Goal: Task Accomplishment & Management: Use online tool/utility

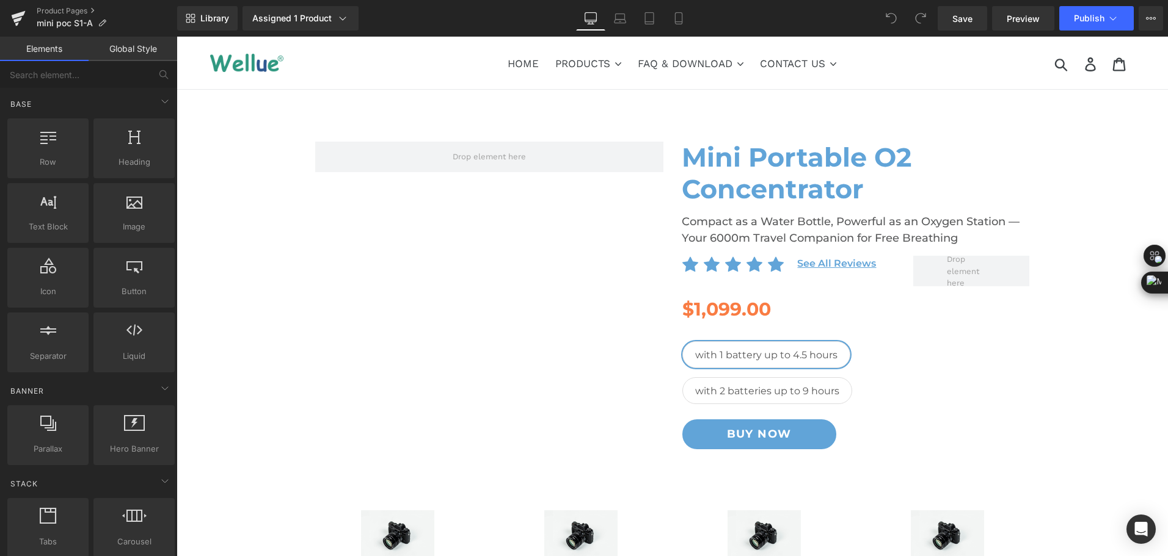
drag, startPoint x: 812, startPoint y: 32, endPoint x: 851, endPoint y: 15, distance: 42.9
click at [812, 32] on div "Library Assigned 1 Product Product Preview Mini Portable O2 Concentrator Manage…" at bounding box center [672, 18] width 991 height 37
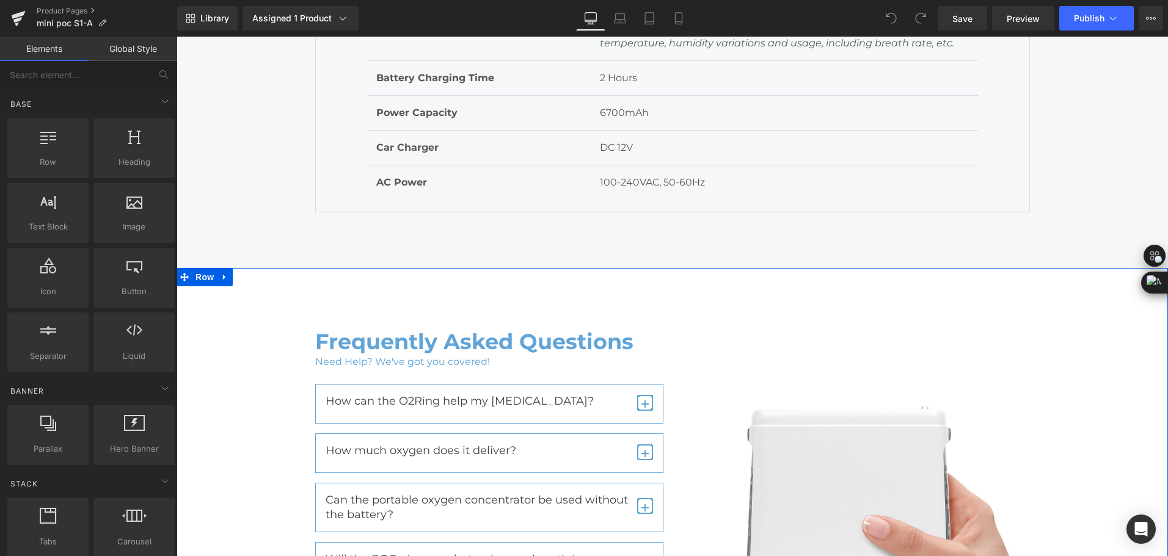
scroll to position [5680, 0]
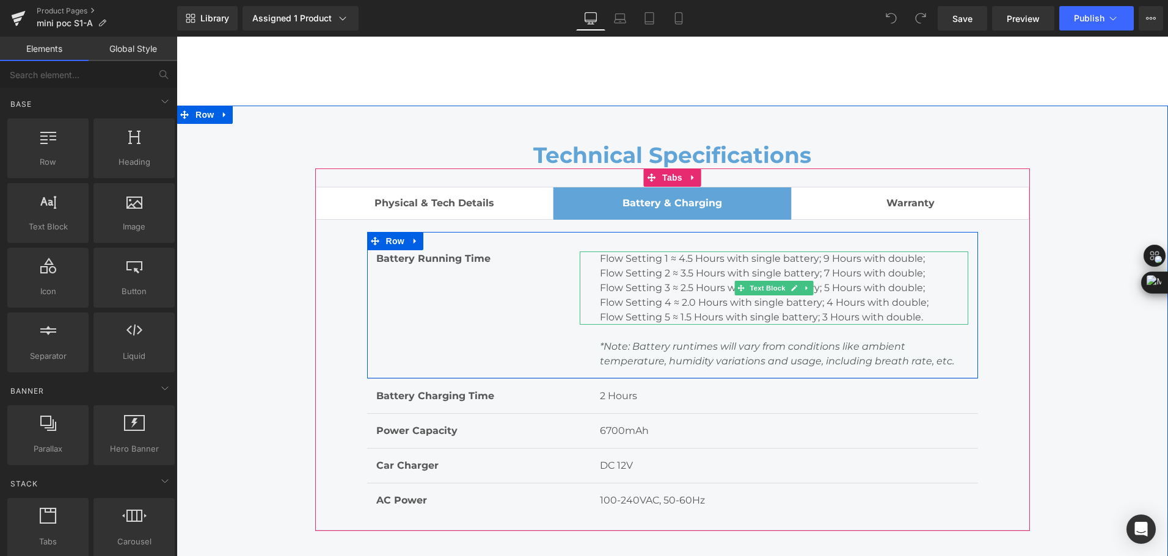
click at [763, 269] on p "Flow Setting 2 ≈ 3.5 Hours with single battery; 7 Hours with double;" at bounding box center [784, 273] width 369 height 15
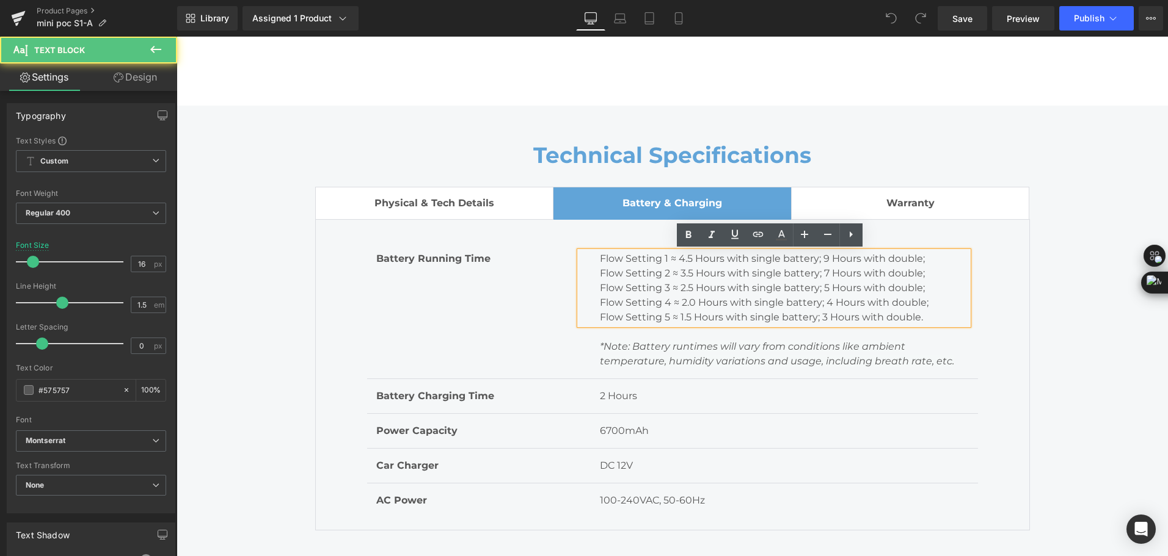
click at [761, 271] on p "Flow Setting 2 ≈ 3.5 Hours with single battery; 7 Hours with double;" at bounding box center [784, 273] width 369 height 15
click at [665, 263] on p "Flow Setting 1 ≈ 4.5 Hours with single battery; 9 Hours with double;" at bounding box center [784, 259] width 369 height 15
click at [686, 259] on p "Flow Setting 1 ≈ 4.5 Hours with single battery; 9 Hours with double;" at bounding box center [784, 259] width 369 height 15
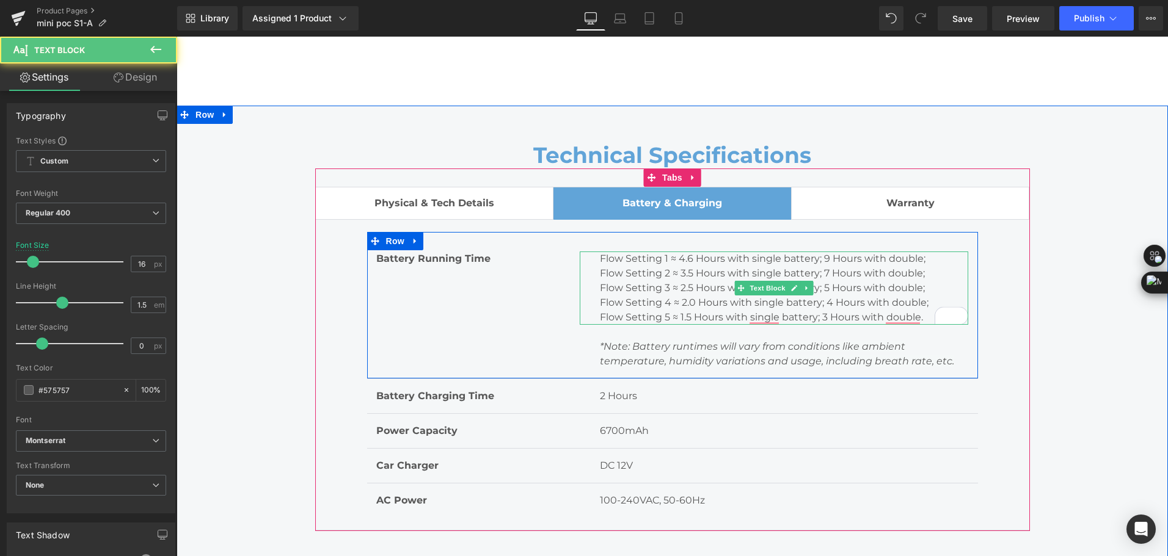
click at [683, 279] on p "Flow Setting 2 ≈ 3.5 Hours with single battery; 7 Hours with double;" at bounding box center [784, 273] width 369 height 15
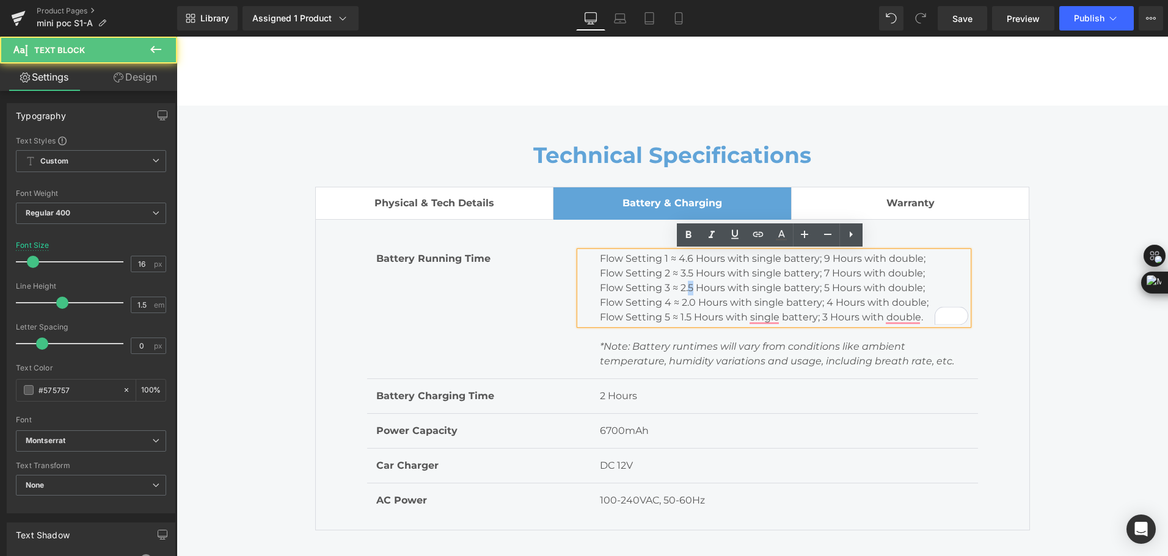
click at [688, 289] on p "Flow Setting 3 ≈ 2.5 Hours with single battery; 5 Hours with double;" at bounding box center [784, 288] width 369 height 15
click at [688, 305] on p "Flow Setting 4 ≈ 2.0 Hours with single battery; 4 Hours with double;" at bounding box center [784, 303] width 369 height 15
click at [685, 317] on p "Flow Setting 5 ≈ 1.5 Hours with single battery; 3 Hours with double." at bounding box center [784, 317] width 369 height 15
drag, startPoint x: 686, startPoint y: 317, endPoint x: 677, endPoint y: 319, distance: 9.3
click at [677, 319] on p "Flow Setting 5 ≈ 1.5 Hours with single battery; 3 Hours with double." at bounding box center [784, 317] width 369 height 15
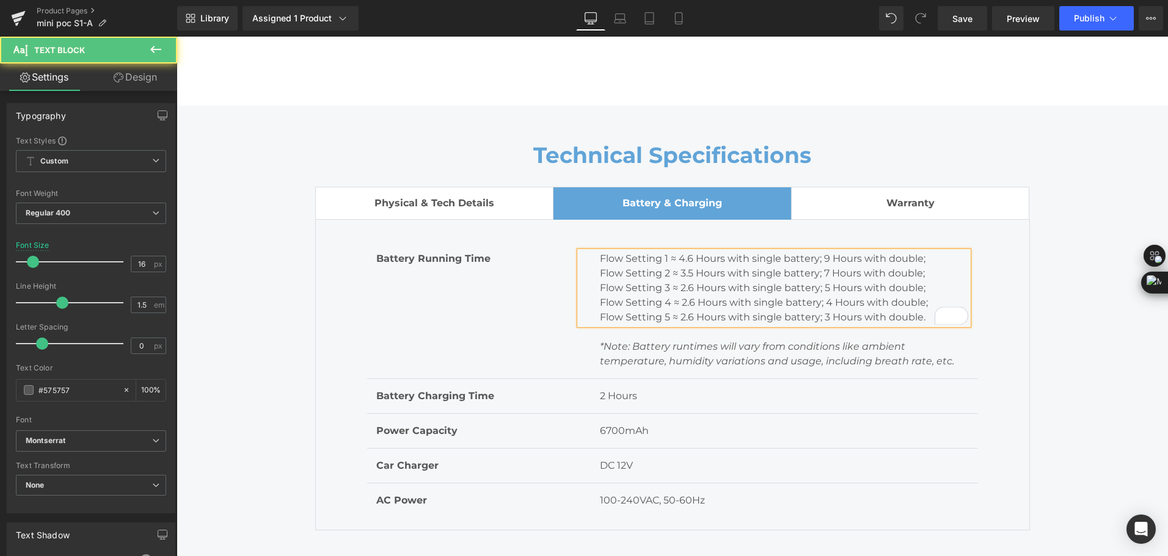
click at [860, 274] on p "Flow Setting 2 ≈ 3.5 Hours with single battery; 7 Hours with double;" at bounding box center [784, 273] width 369 height 15
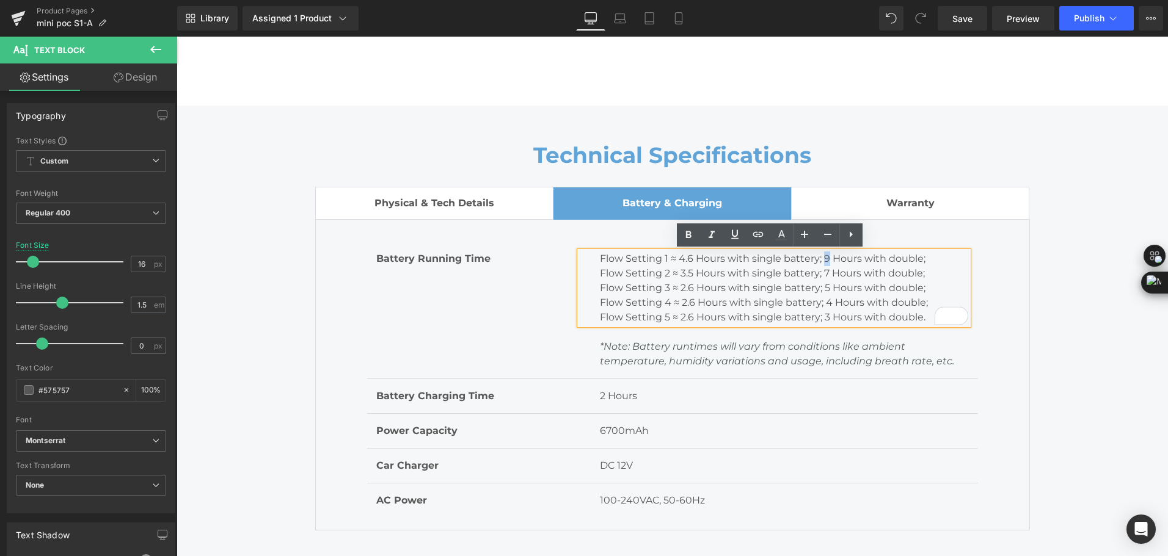
click at [822, 262] on p "Flow Setting 1 ≈ 4.6 Hours with single battery; 9 Hours with double;" at bounding box center [784, 259] width 369 height 15
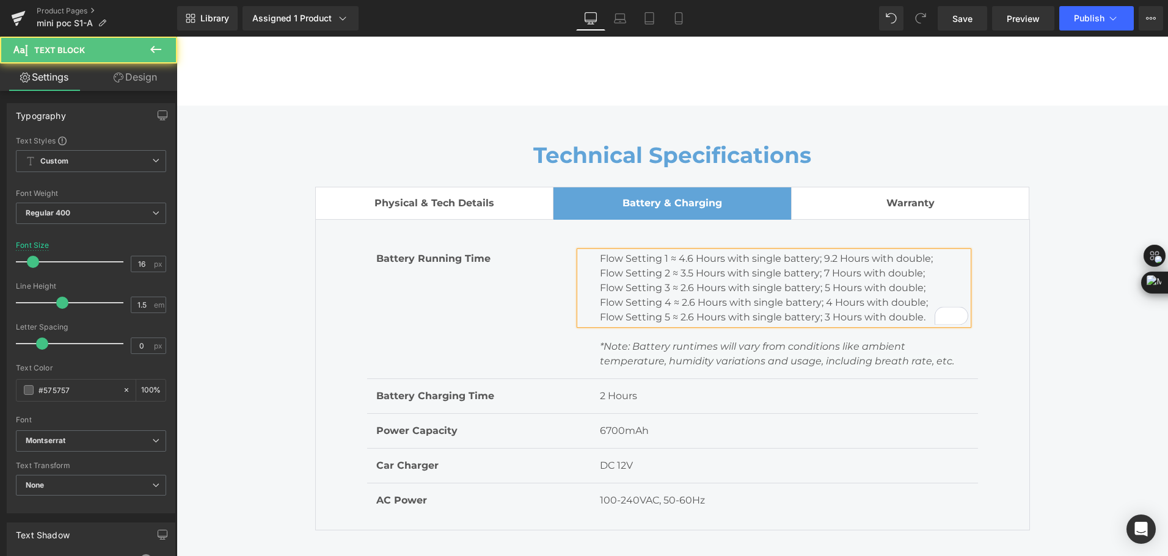
click at [825, 270] on p "Flow Setting 2 ≈ 3.5 Hours with single battery; 7 Hours with double;" at bounding box center [784, 273] width 369 height 15
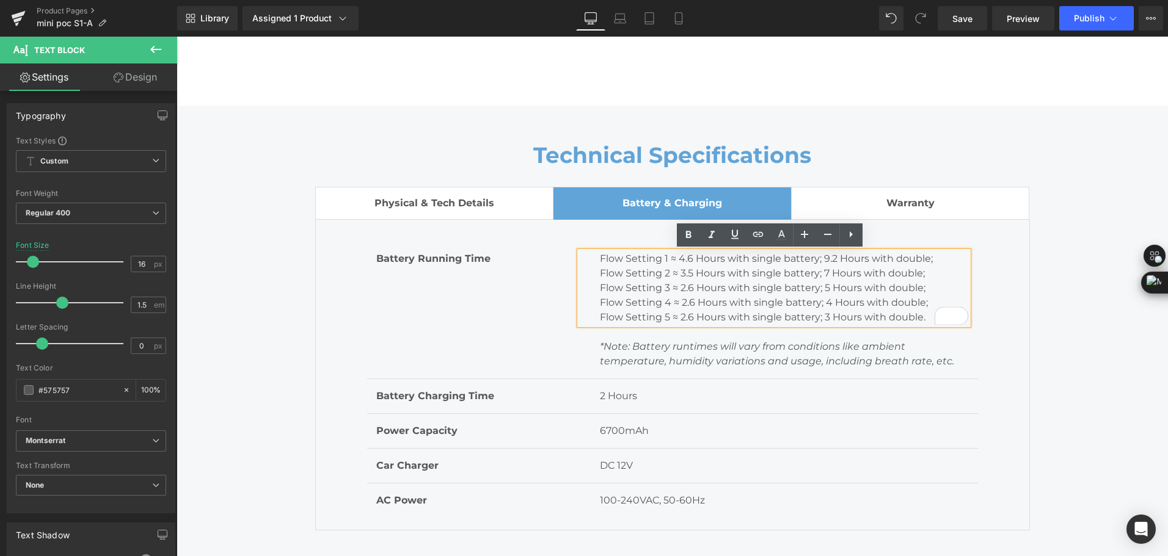
click at [821, 282] on p "Flow Setting 3 ≈ 2.6 Hours with single battery; 5 Hours with double;" at bounding box center [784, 288] width 369 height 15
click at [823, 287] on p "Flow Setting 3 ≈ 2.6 Hours with single battery; 5 Hours with double;" at bounding box center [784, 288] width 369 height 15
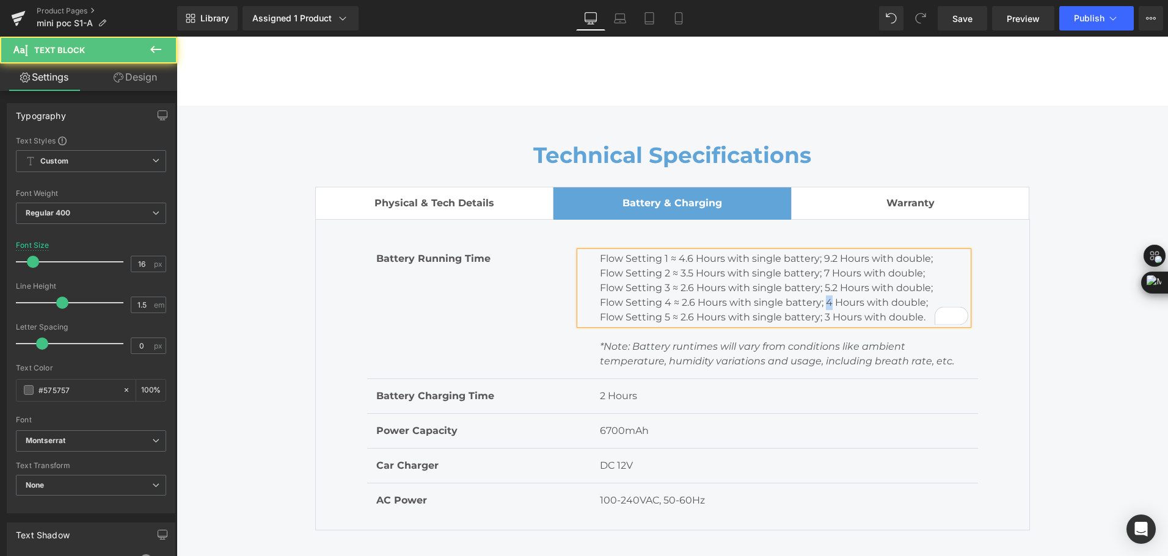
click at [822, 299] on p "Flow Setting 4 ≈ 2.6 Hours with single battery; 4 Hours with double;" at bounding box center [784, 303] width 369 height 15
click at [821, 315] on p "Flow Setting 5 ≈ 2.6 Hours with single battery; 3 Hours with double." at bounding box center [784, 317] width 369 height 15
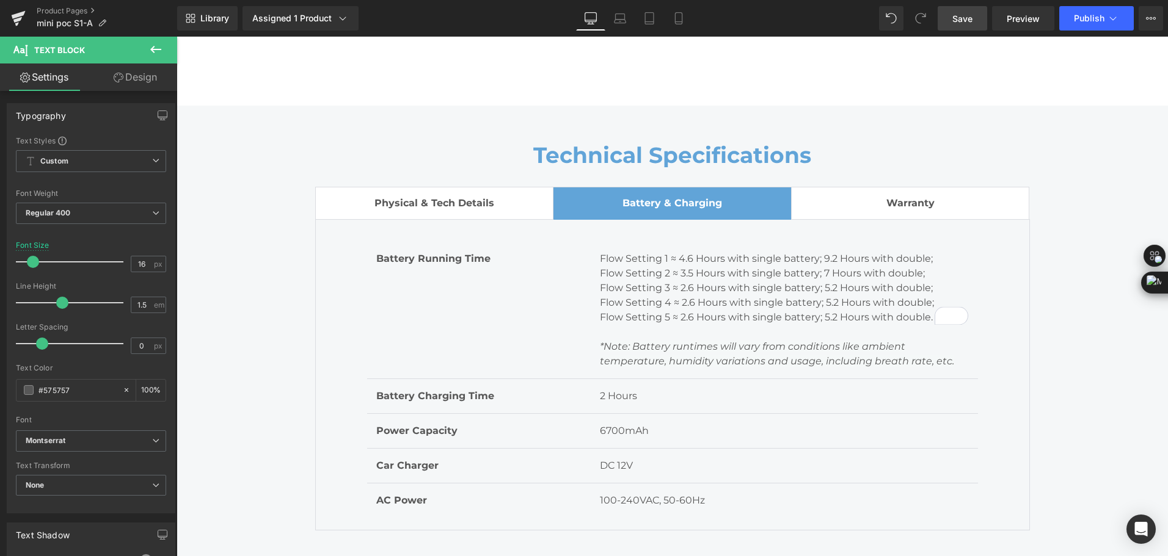
click at [962, 27] on link "Save" at bounding box center [962, 18] width 49 height 24
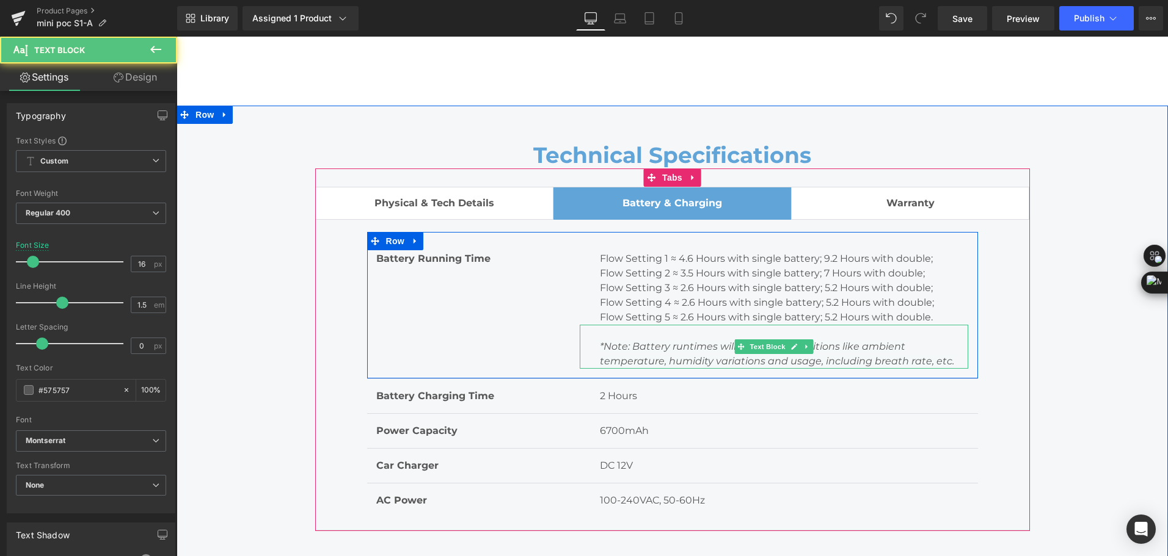
click at [649, 354] on p "*Note: Battery runtimes will vary from conditions like ambient temperature, hum…" at bounding box center [784, 354] width 369 height 29
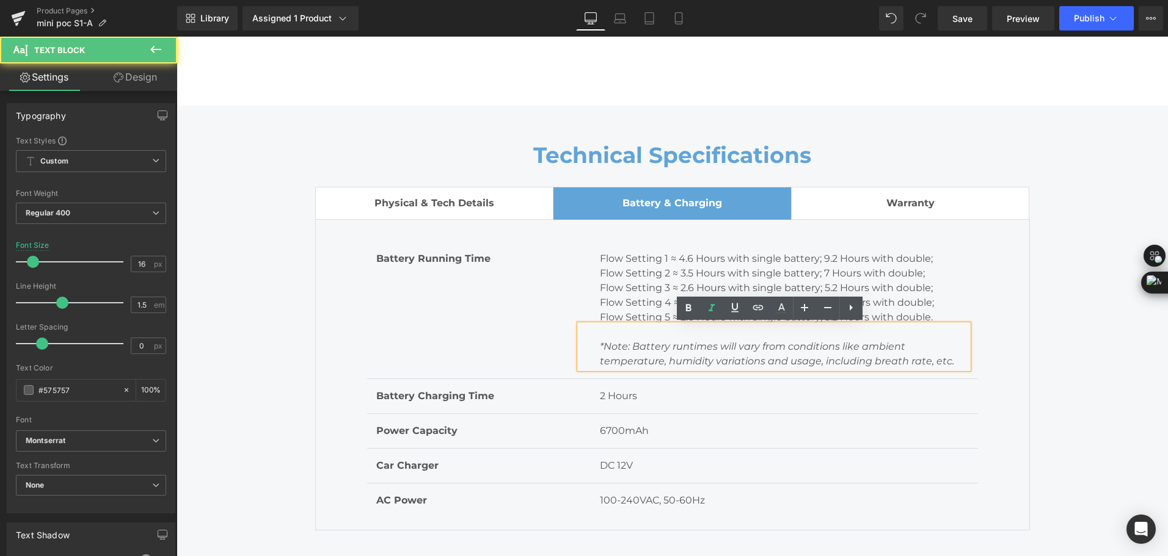
click at [695, 349] on icon "*Note: Battery runtimes will vary from conditions like ambient temperature, hum…" at bounding box center [777, 354] width 354 height 26
click at [627, 347] on icon "*Note: Battery runtimes will vary from conditions like ambient temperature, hum…" at bounding box center [777, 354] width 354 height 26
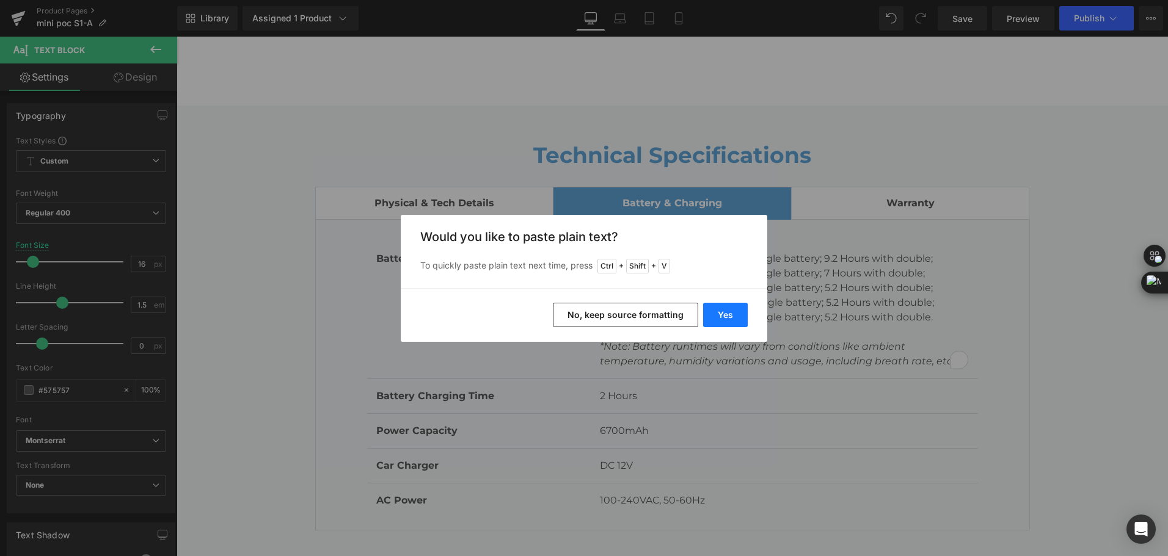
click at [726, 322] on button "Yes" at bounding box center [725, 315] width 45 height 24
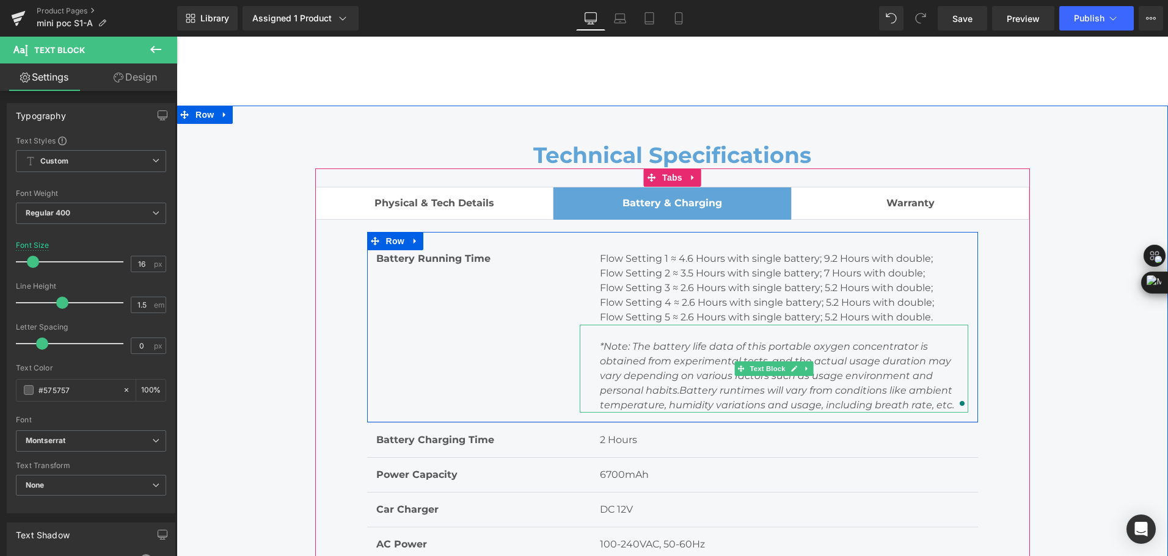
click at [732, 353] on p "*Note: The battery life data of this portable oxygen concentrator is obtained f…" at bounding box center [784, 376] width 369 height 73
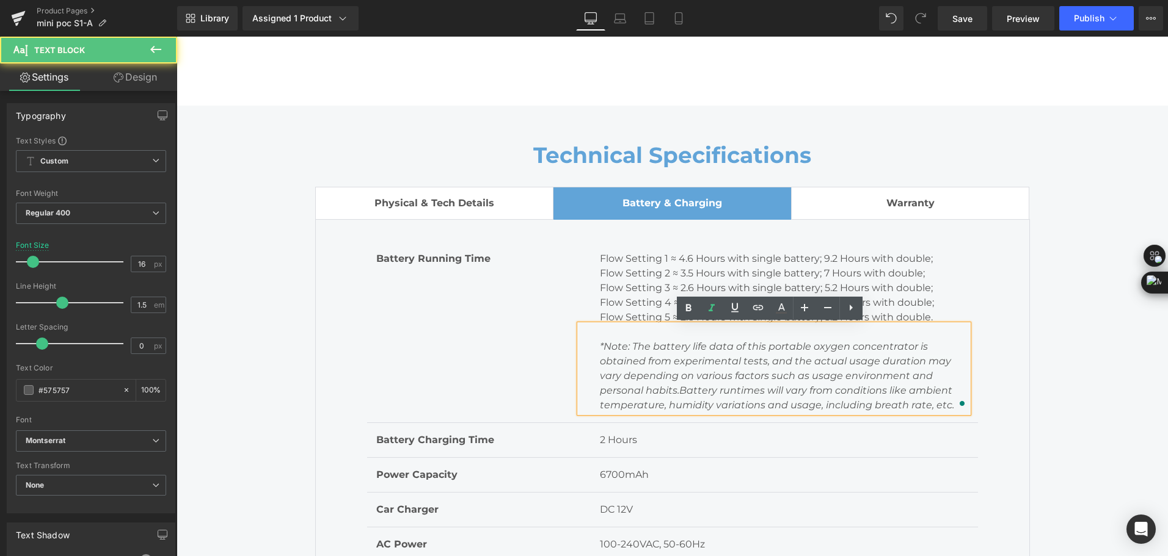
click at [705, 348] on icon "*Note: The battery life data of this portable oxygen concentrator is obtained f…" at bounding box center [777, 376] width 354 height 70
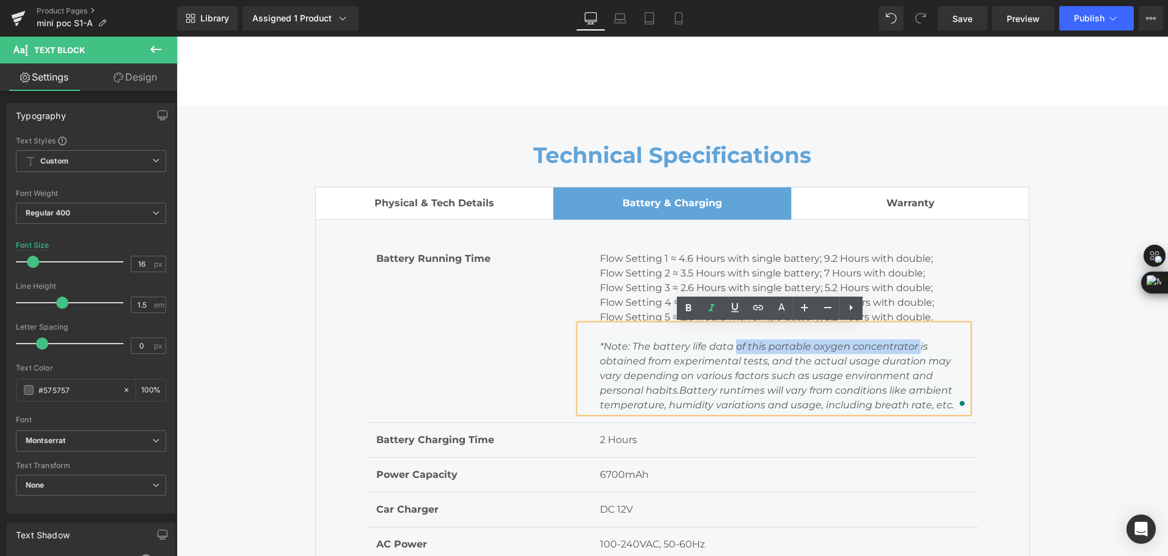
drag, startPoint x: 730, startPoint y: 351, endPoint x: 912, endPoint y: 344, distance: 182.1
click at [912, 344] on icon "*Note: The battery life data of this portable oxygen concentrator is obtained f…" at bounding box center [777, 376] width 354 height 70
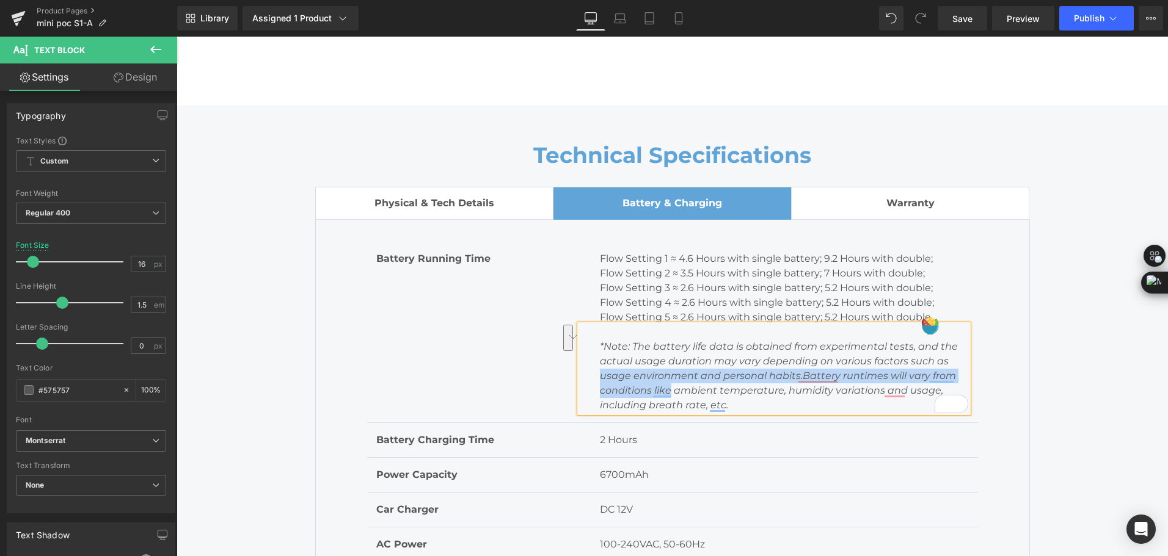
drag, startPoint x: 595, startPoint y: 379, endPoint x: 665, endPoint y: 385, distance: 70.5
click at [665, 385] on icon "*Note: The battery life data is obtained from experimental tests, and the actua…" at bounding box center [779, 376] width 358 height 70
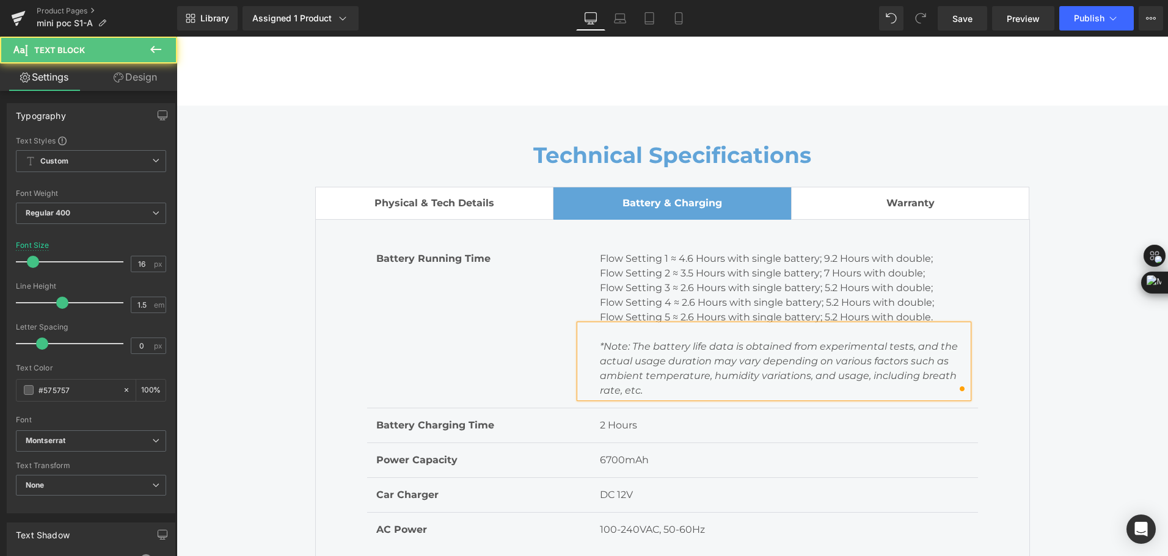
click at [831, 381] on icon "*Note: The battery life data is obtained from experimental tests, and the actua…" at bounding box center [779, 369] width 358 height 56
click at [972, 16] on span "Save" at bounding box center [962, 18] width 20 height 13
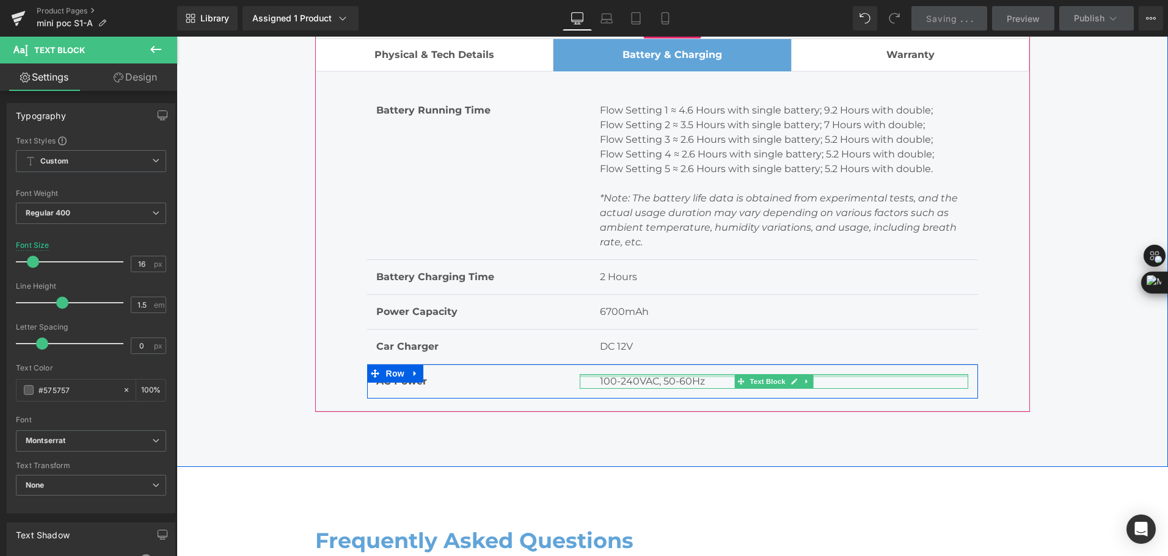
scroll to position [5802, 0]
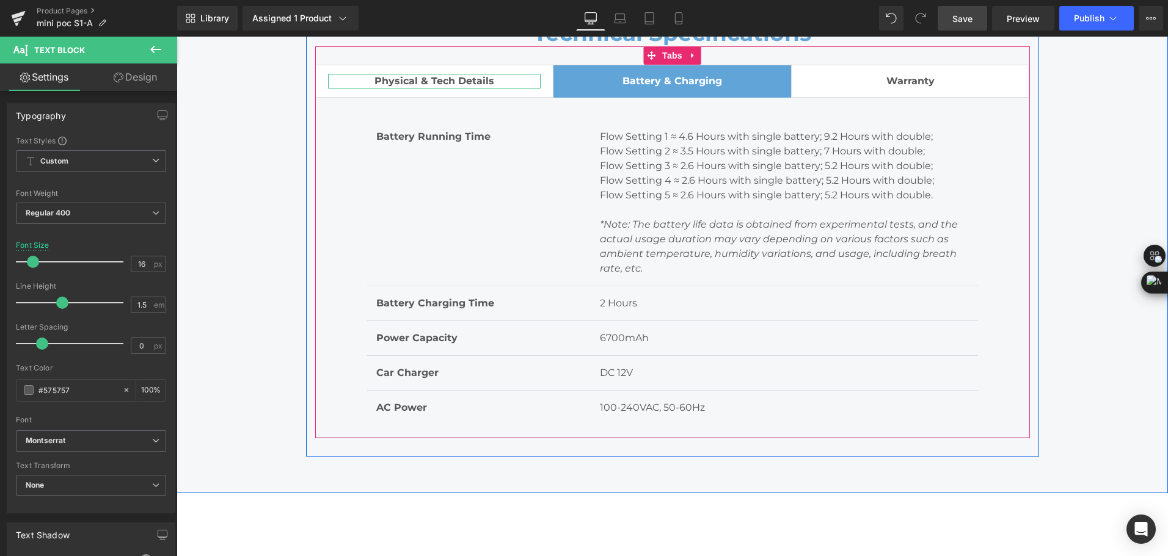
click at [461, 85] on span "Physical & Tech Details" at bounding box center [434, 81] width 120 height 12
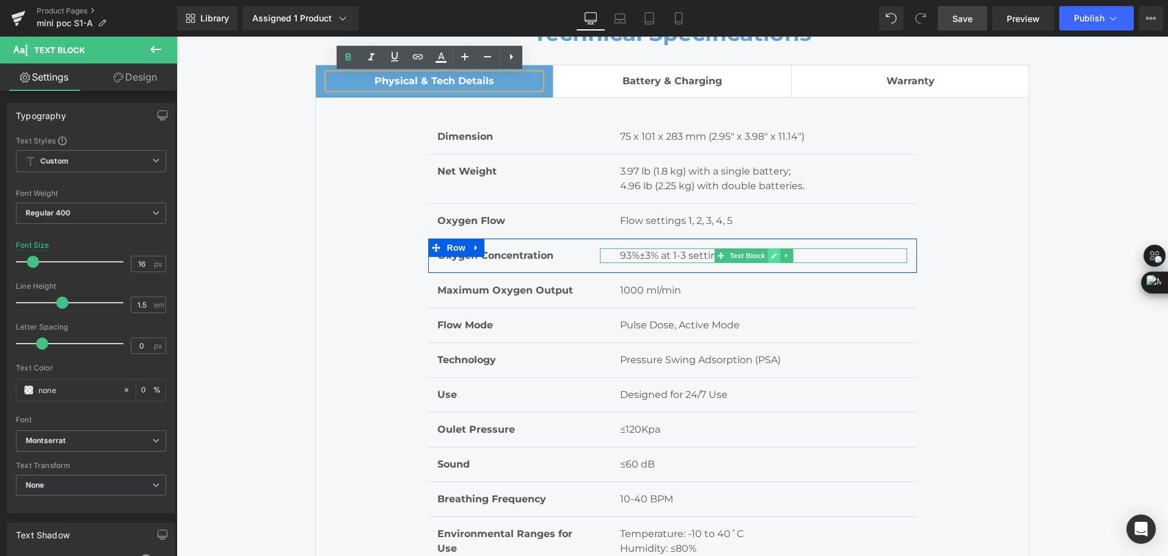
click at [768, 250] on link at bounding box center [774, 256] width 13 height 15
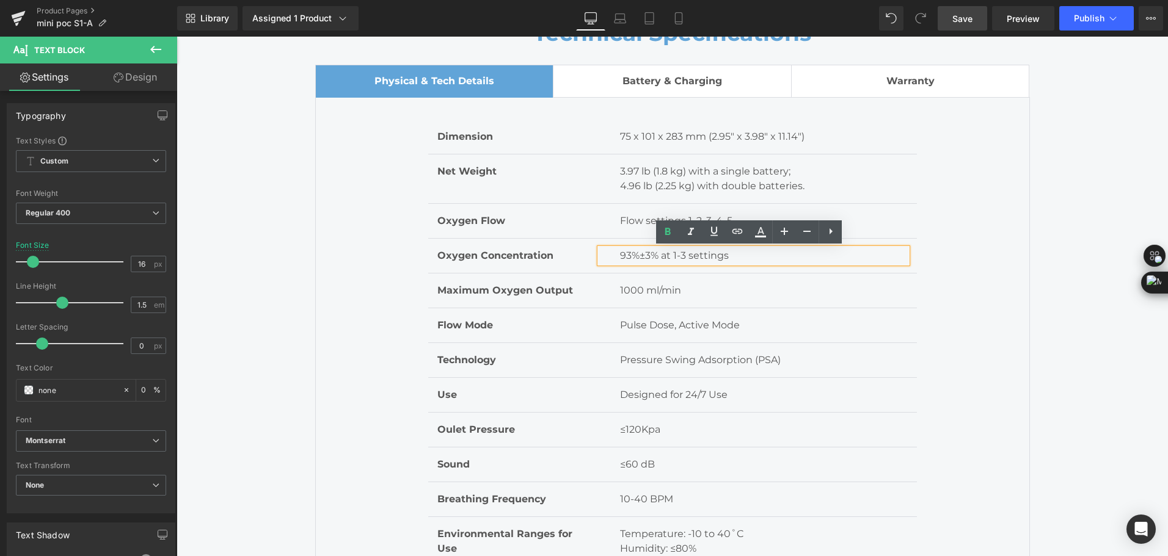
click at [749, 250] on p "93%±3% at 1-3 settings" at bounding box center [763, 256] width 287 height 15
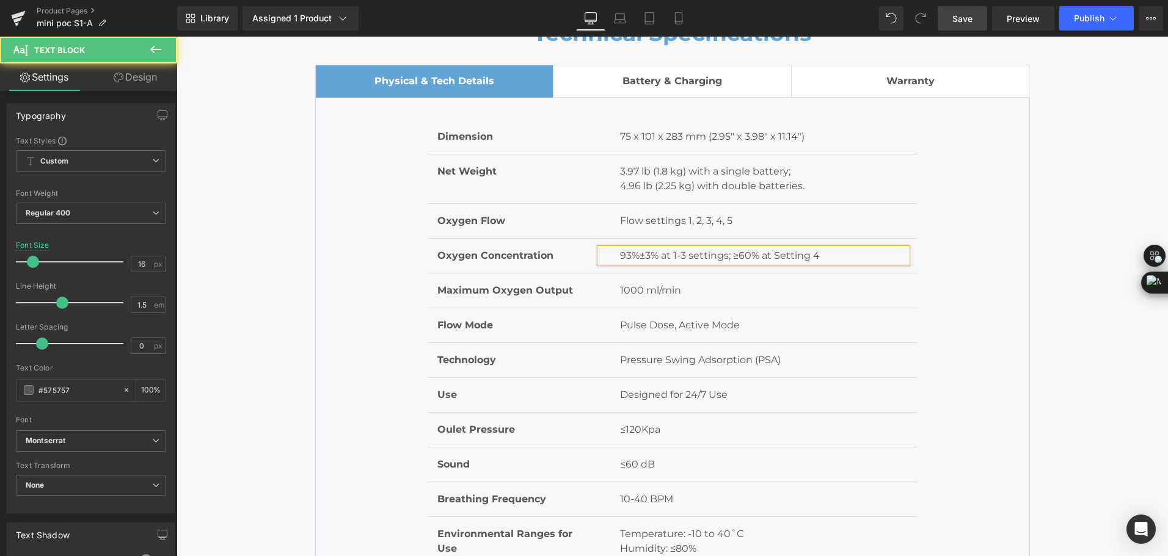
click at [772, 258] on p "93%±3% at 1-3 settings; ≥60% at Setting 4" at bounding box center [763, 256] width 287 height 15
click at [773, 255] on p "93%±3% at 1-3 settings; ≥60% at Setting 4" at bounding box center [763, 256] width 287 height 15
click at [814, 258] on p "93%±3% at 1-3 settings; ≥60% at setting 4" at bounding box center [763, 256] width 287 height 15
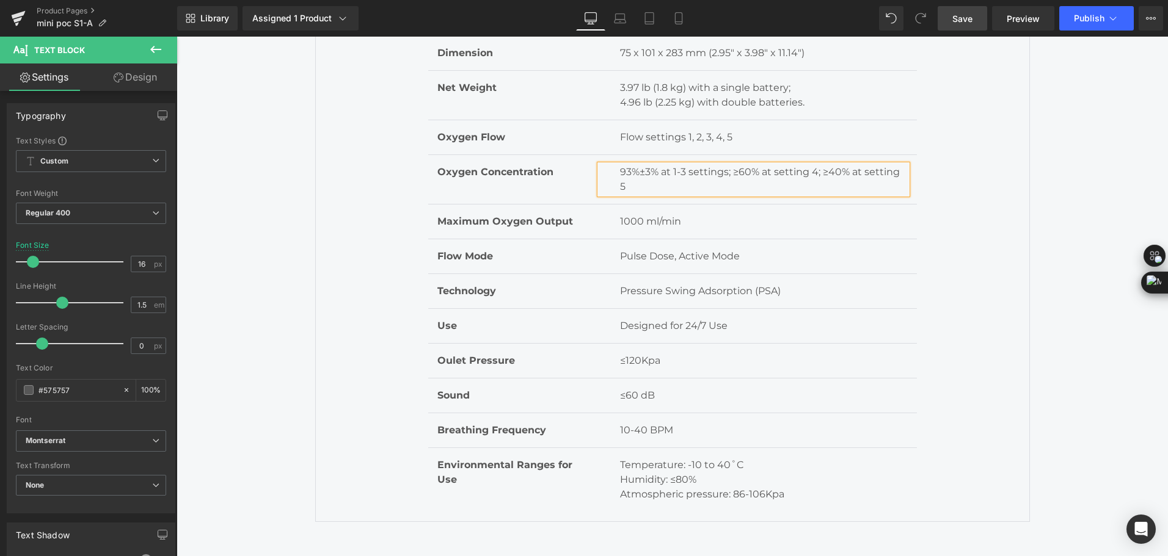
scroll to position [5924, 0]
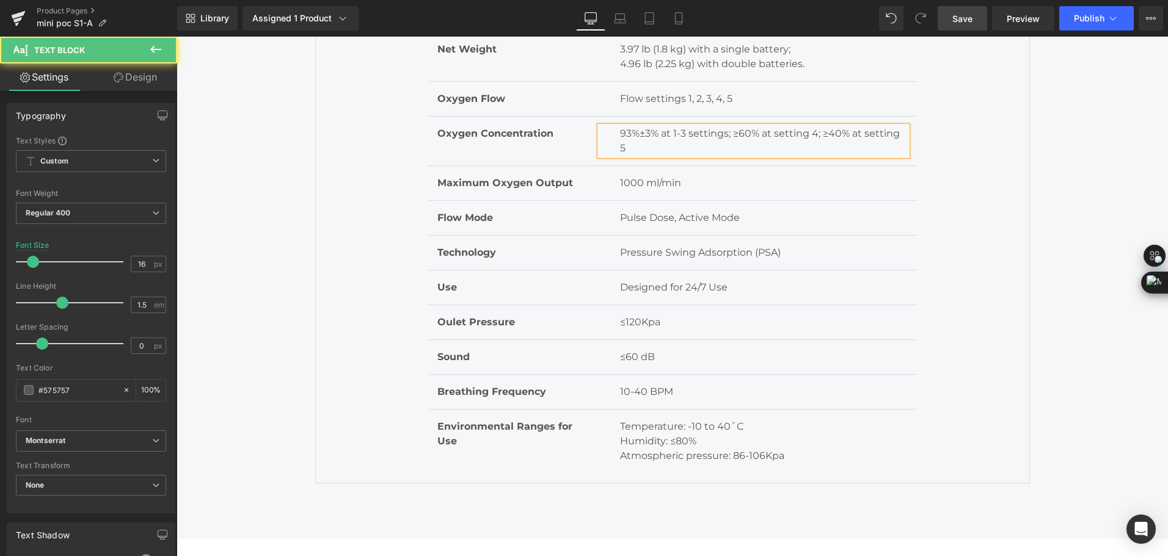
click at [716, 134] on p "93%±3% at 1-3 settings; ≥60% at setting 4; ≥40% at setting 5" at bounding box center [763, 140] width 287 height 29
click at [727, 135] on p "93%±3% at 1-3 settings; ≥60% at setting 4; ≥40% at setting 5" at bounding box center [763, 140] width 287 height 29
click at [705, 144] on p "≥60% at setting 4; ≥40% at setting 5" at bounding box center [763, 148] width 287 height 15
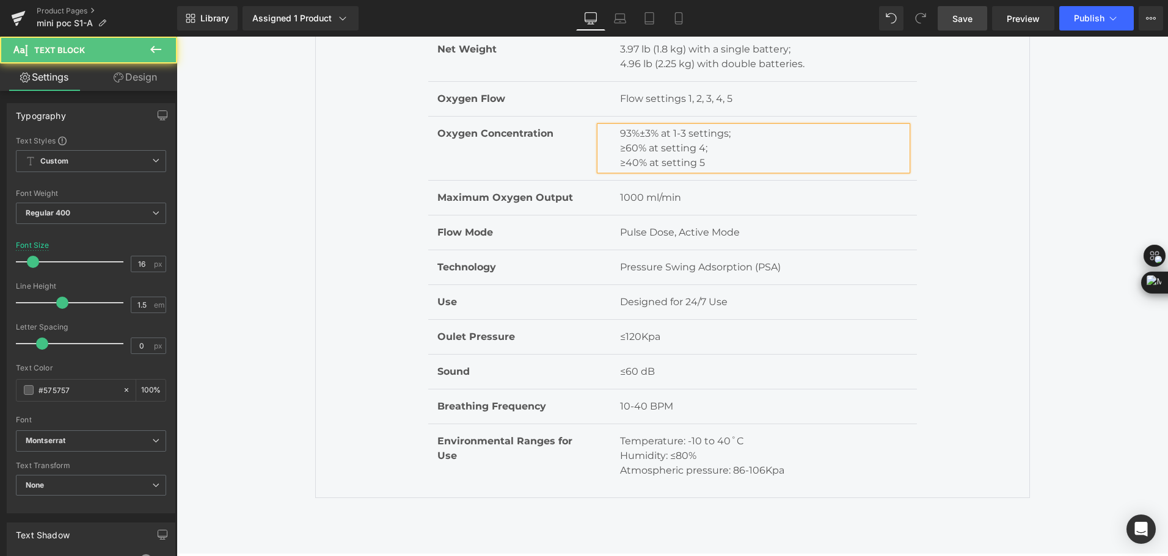
click at [657, 150] on p "≥60% at setting 4;" at bounding box center [763, 148] width 287 height 15
click at [735, 153] on p "≥60% at the flow setting 4;" at bounding box center [763, 148] width 287 height 15
click at [658, 167] on p "≥40% at setting 5" at bounding box center [763, 163] width 287 height 15
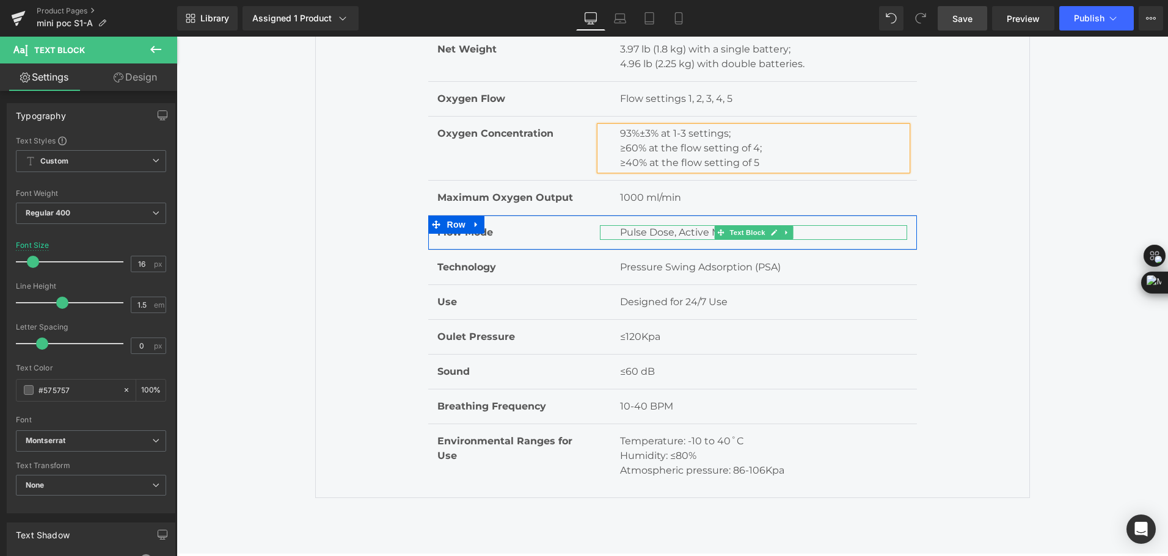
click at [669, 232] on p "Pulse Dose, Active Mode" at bounding box center [763, 232] width 287 height 15
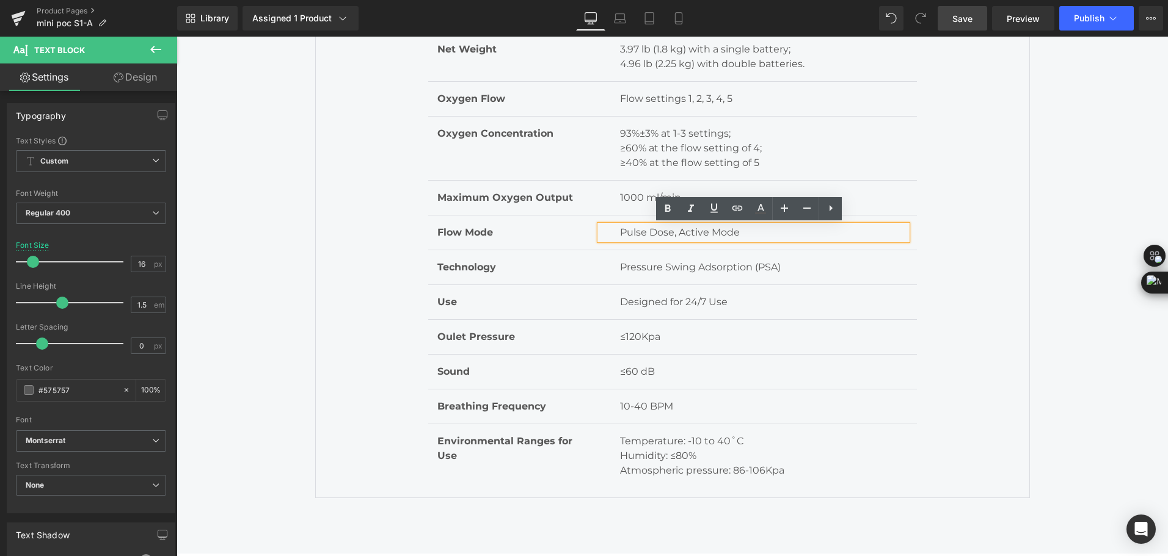
click at [661, 230] on p "Pulse Dose, Active Mode" at bounding box center [763, 232] width 287 height 15
drag, startPoint x: 647, startPoint y: 231, endPoint x: 668, endPoint y: 233, distance: 20.8
click at [668, 233] on p "Pulse Dose, Active Mode" at bounding box center [763, 232] width 287 height 15
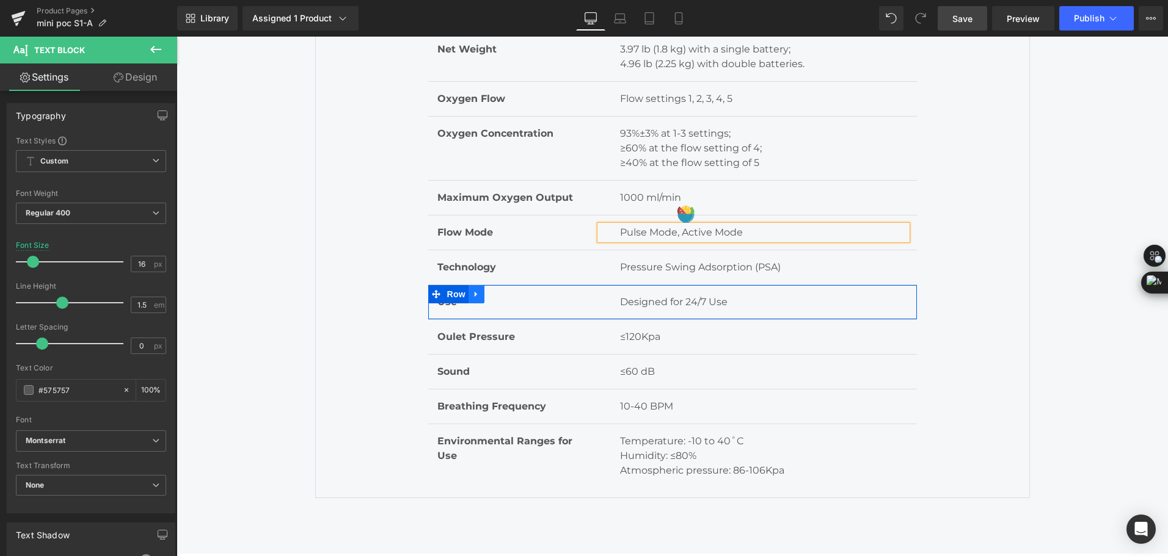
click at [475, 297] on icon at bounding box center [476, 294] width 2 height 5
click at [500, 300] on link at bounding box center [508, 294] width 16 height 18
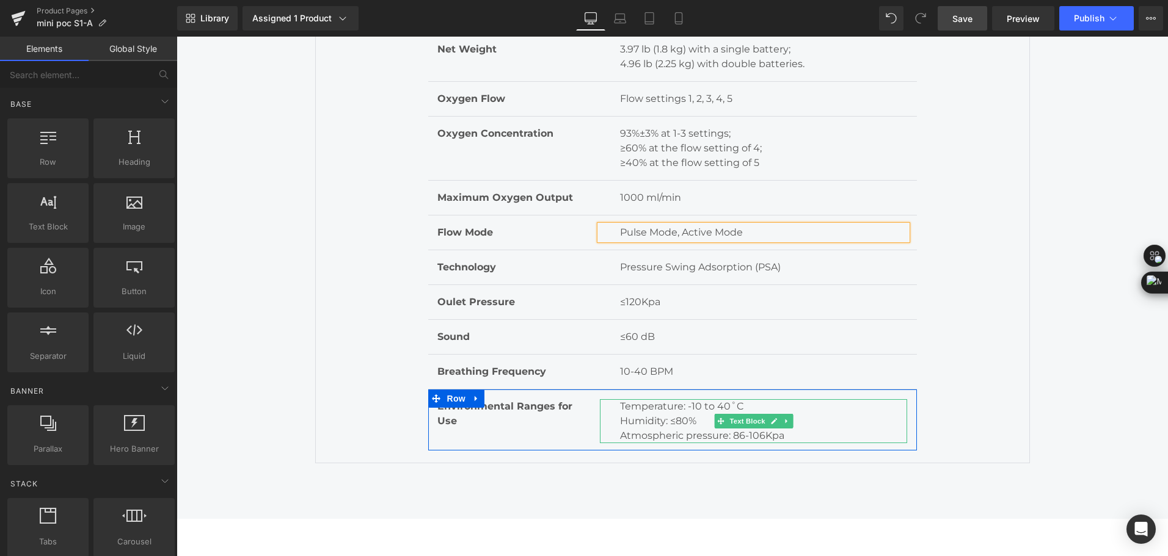
click at [693, 409] on p "Temperature: -10 to 40˚C" at bounding box center [763, 406] width 287 height 15
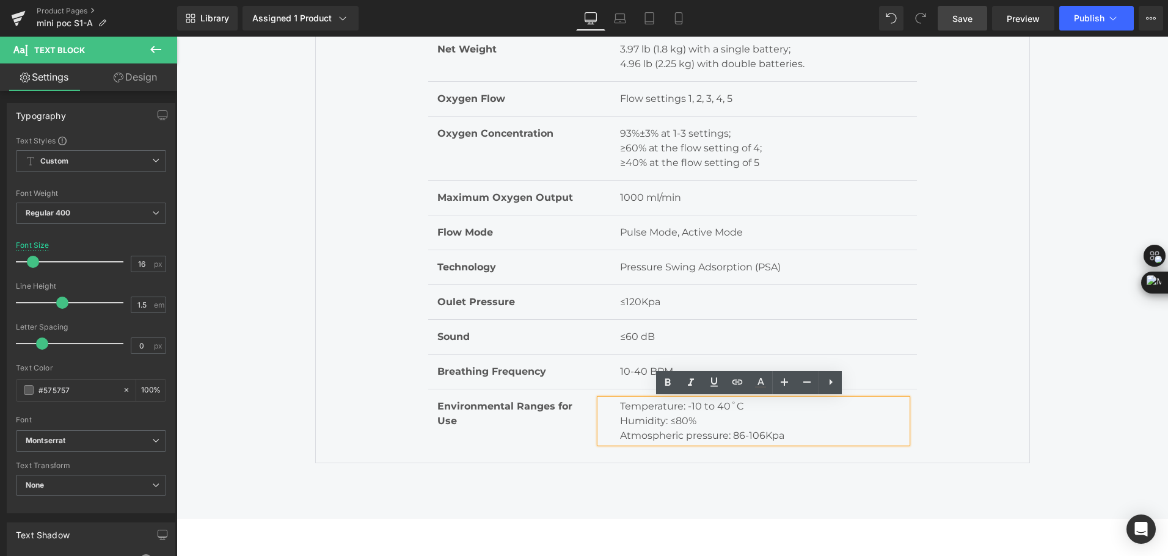
click at [679, 408] on p "Temperature: -10 to 40˚C" at bounding box center [763, 406] width 287 height 15
click at [694, 410] on p "Temperature: -10 to 40˚C" at bounding box center [763, 406] width 287 height 15
click at [688, 410] on p "Temperature: -10 to 40˚C" at bounding box center [763, 406] width 287 height 15
drag, startPoint x: 686, startPoint y: 409, endPoint x: 696, endPoint y: 409, distance: 10.4
click at [696, 409] on p "Temperature: -10 to 40˚C" at bounding box center [763, 406] width 287 height 15
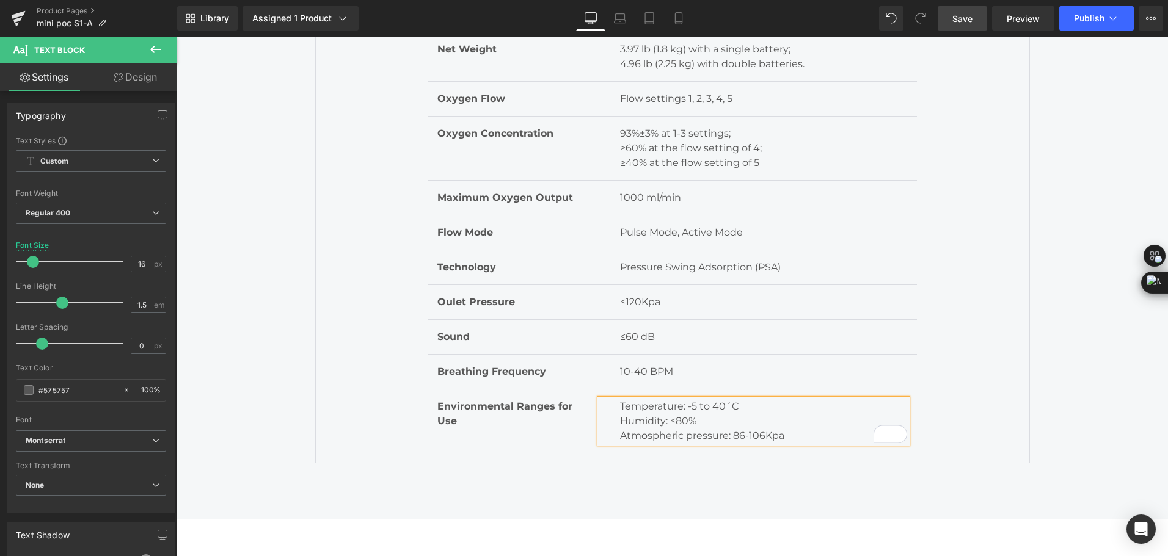
click at [691, 408] on p "Temperature: -5 to 40˚C" at bounding box center [763, 406] width 287 height 15
click at [664, 411] on p "Temperature: 5 to 40˚C" at bounding box center [763, 406] width 287 height 15
click at [669, 425] on p "Humidity: ≤80%" at bounding box center [763, 421] width 287 height 15
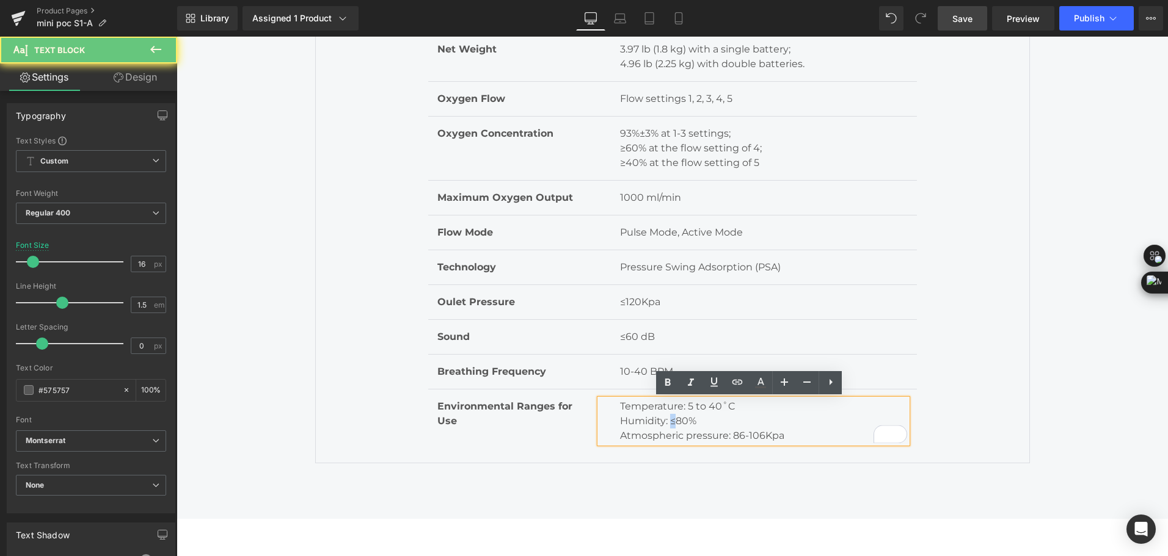
click at [667, 424] on p "Humidity: ≤80%" at bounding box center [763, 421] width 287 height 15
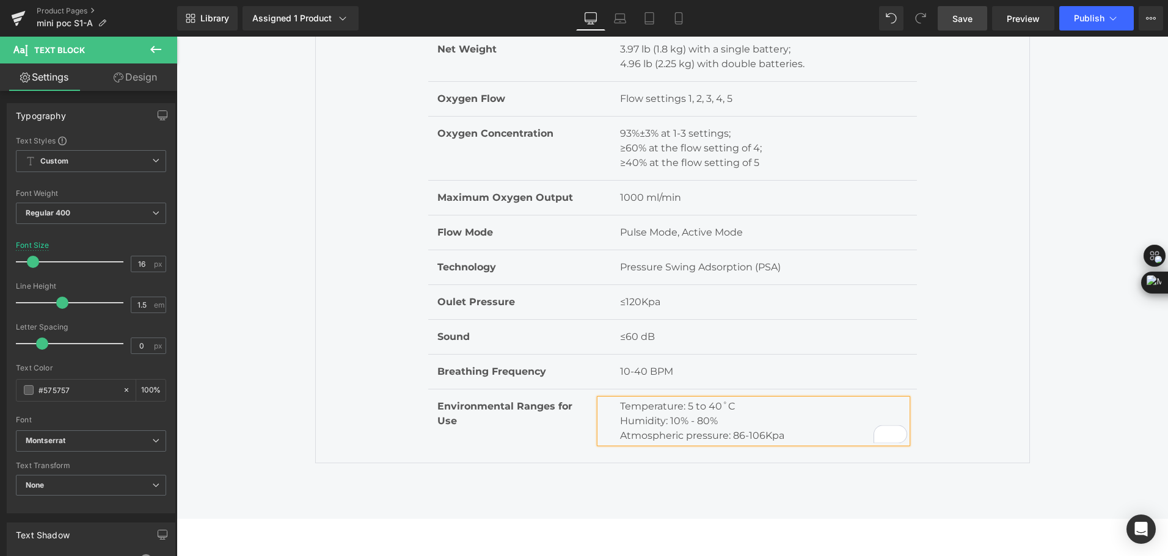
click at [729, 423] on p "Humidity: 10% - 80%" at bounding box center [763, 421] width 287 height 15
click at [754, 435] on p "Atmospheric pressure: 86-106Kpa" at bounding box center [763, 436] width 287 height 15
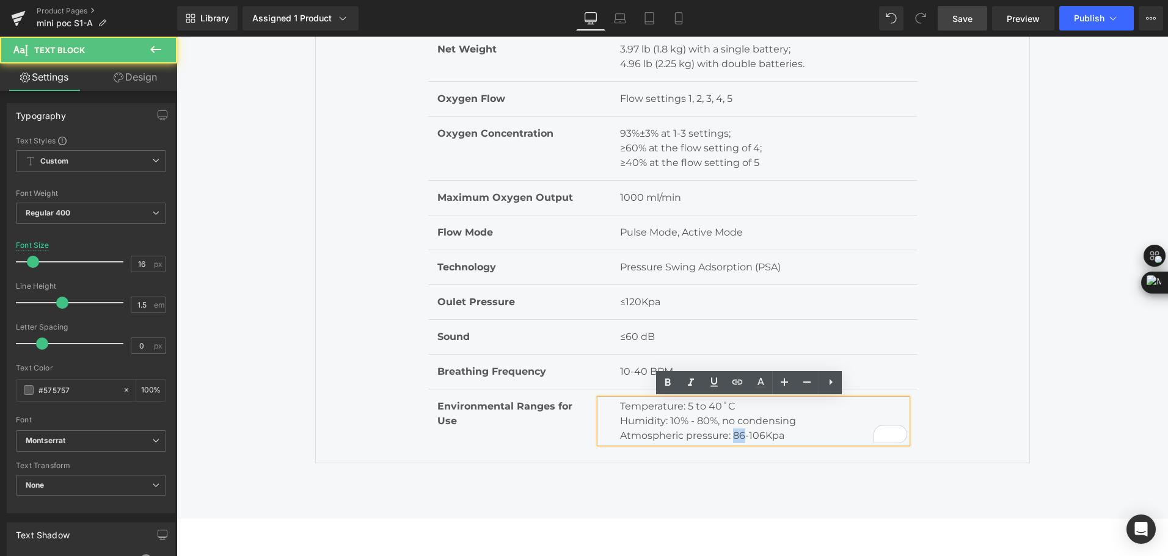
drag, startPoint x: 739, startPoint y: 436, endPoint x: 727, endPoint y: 436, distance: 12.2
click at [727, 436] on p "Atmospheric pressure: 86-106Kpa" at bounding box center [763, 436] width 287 height 15
click at [769, 439] on p "Atmospheric pressure: 61-106Kpa" at bounding box center [763, 436] width 287 height 15
click at [756, 433] on p "Atmospheric pressure: 61-106Kpa" at bounding box center [763, 436] width 287 height 15
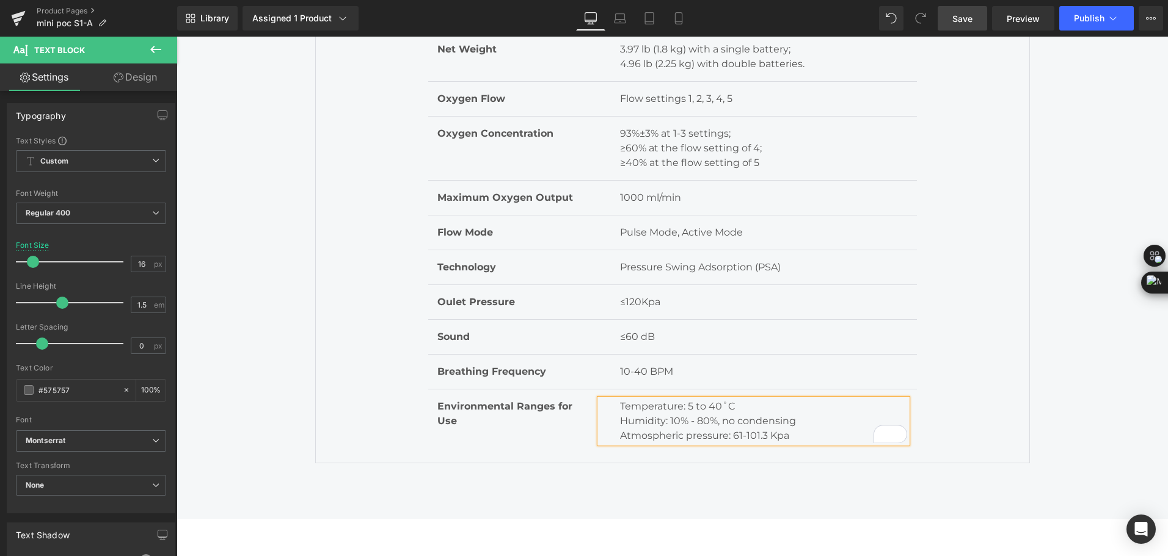
click at [620, 410] on p "Temperature: 5 to 40˚C" at bounding box center [763, 406] width 287 height 15
click at [620, 421] on p "Humidity: 10% - 80%, no condensing" at bounding box center [763, 421] width 287 height 15
click at [620, 439] on p "Atmospheric pressure: 61-101.3 Kpa" at bounding box center [763, 436] width 287 height 15
click at [827, 462] on div "kPa" at bounding box center [873, 472] width 117 height 20
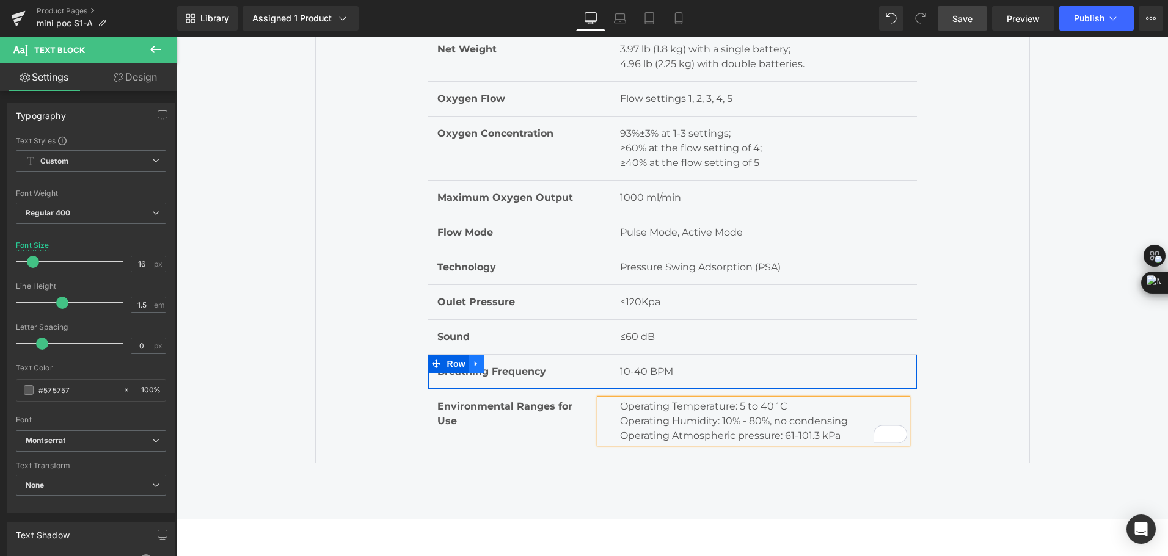
click at [475, 365] on icon at bounding box center [476, 364] width 2 height 5
click at [500, 360] on link at bounding box center [508, 364] width 16 height 18
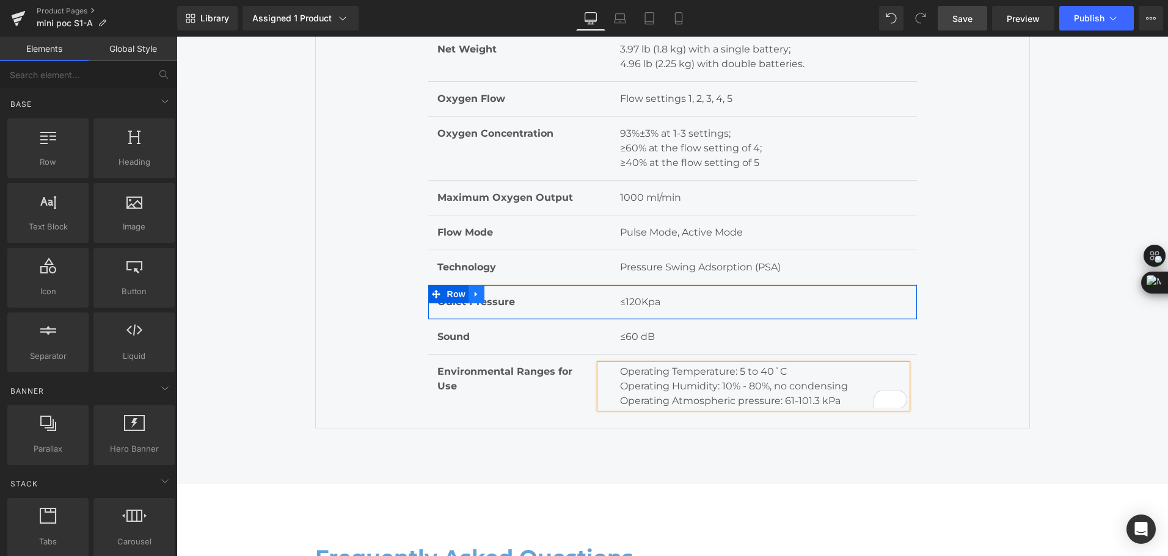
click at [474, 296] on icon at bounding box center [476, 294] width 9 height 9
click at [507, 298] on icon at bounding box center [508, 294] width 9 height 9
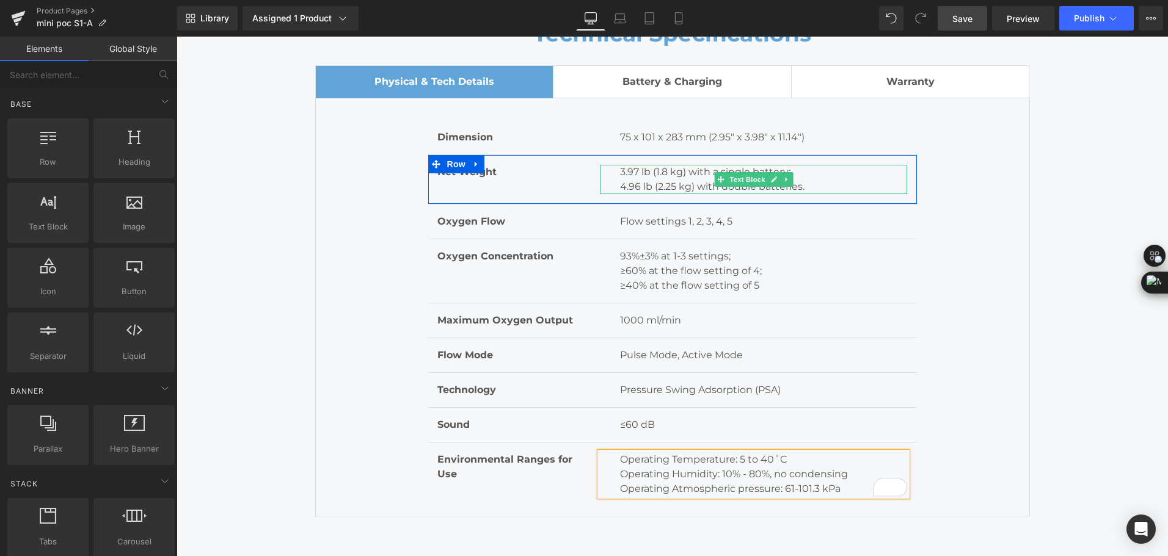
scroll to position [5802, 0]
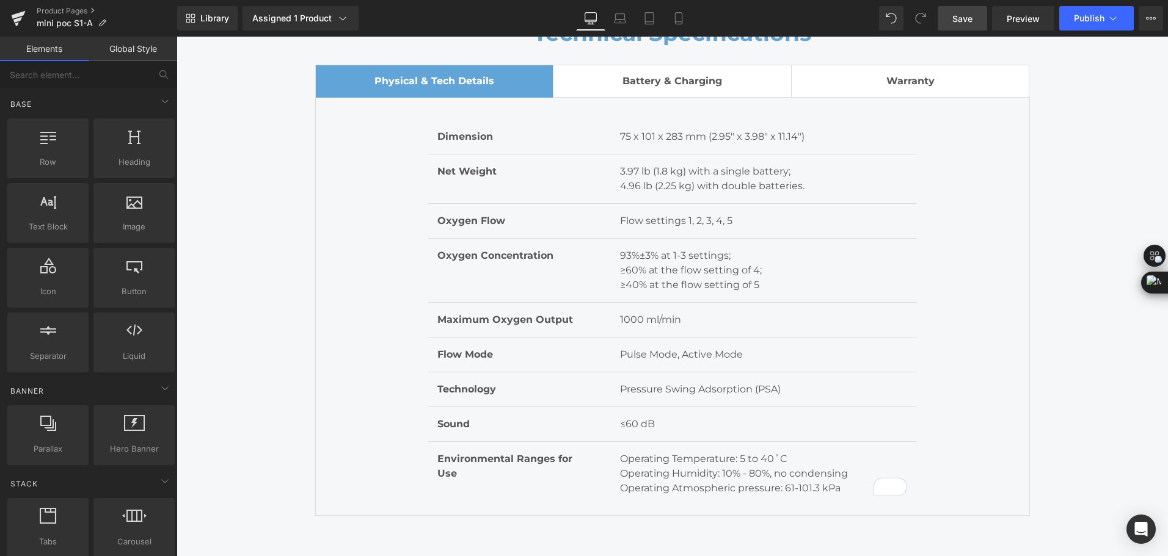
click at [966, 18] on span "Save" at bounding box center [962, 18] width 20 height 13
